Goal: Transaction & Acquisition: Purchase product/service

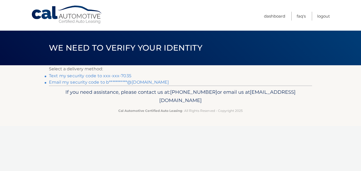
click at [135, 83] on link "**********" at bounding box center [109, 82] width 120 height 5
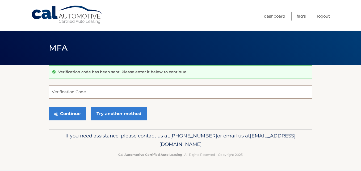
paste input "453577"
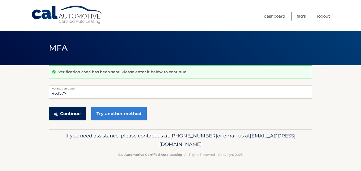
click at [70, 114] on button "Continue" at bounding box center [67, 113] width 37 height 13
drag, startPoint x: 76, startPoint y: 92, endPoint x: 49, endPoint y: 92, distance: 27.7
click at [49, 92] on input "453577" at bounding box center [180, 91] width 263 height 13
type input "453577"
click at [64, 113] on button "Continue" at bounding box center [67, 113] width 37 height 13
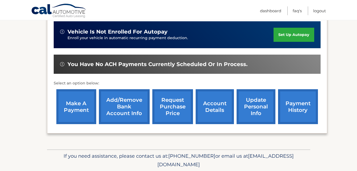
scroll to position [133, 0]
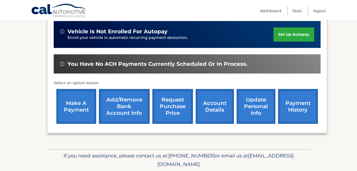
click at [76, 105] on link "make a payment" at bounding box center [76, 106] width 40 height 35
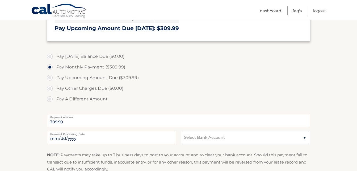
scroll to position [160, 0]
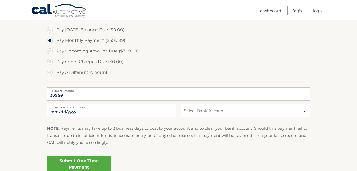
click at [213, 111] on select "Select Bank Account Checking FIRSTRUST SVGS BANK *****7350 Checking [PERSON_NAM…" at bounding box center [245, 110] width 129 height 13
select select "ZDI4OTNiZjYtZGI0Yy00NjAxLTg3YTctZmUxYWY2NWQzMmUw"
click at [181, 104] on select "Select Bank Account Checking FIRSTRUST SVGS BANK *****7350 Checking [PERSON_NAM…" at bounding box center [245, 110] width 129 height 13
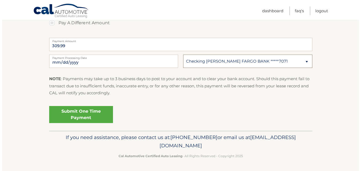
scroll to position [209, 0]
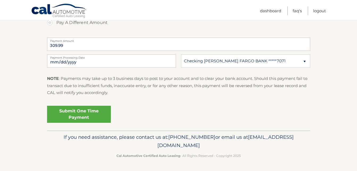
click at [85, 114] on link "Submit One Time Payment" at bounding box center [79, 114] width 64 height 17
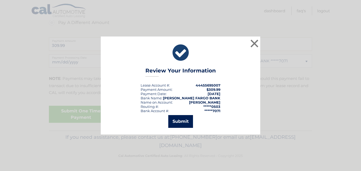
click at [181, 123] on button "Submit" at bounding box center [180, 121] width 25 height 13
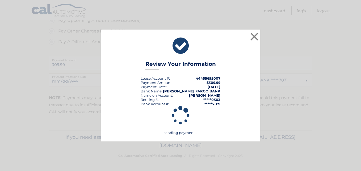
scroll to position [190, 0]
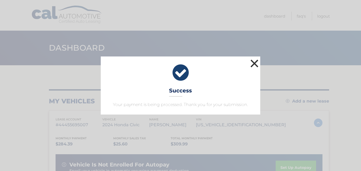
click at [255, 62] on button "×" at bounding box center [254, 63] width 11 height 11
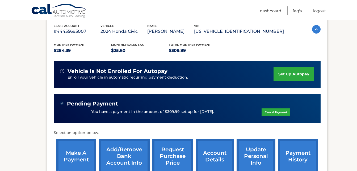
scroll to position [106, 0]
